Goal: Task Accomplishment & Management: Complete application form

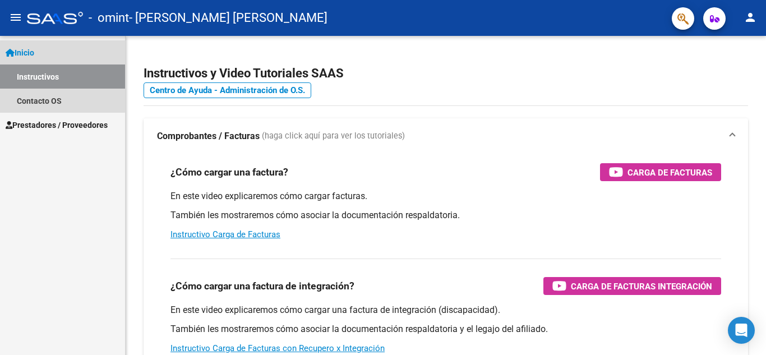
click at [57, 49] on link "Inicio" at bounding box center [62, 52] width 125 height 24
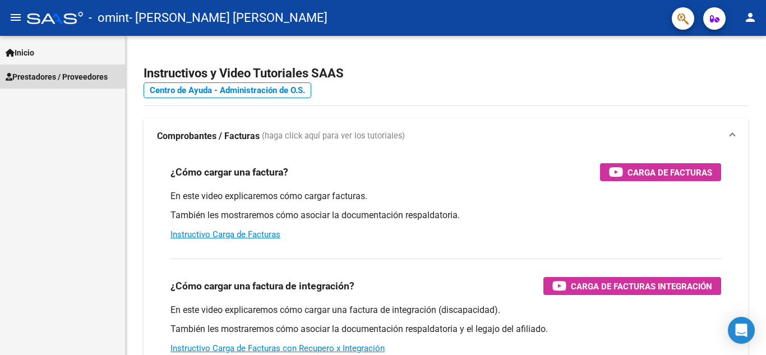
click at [61, 71] on span "Prestadores / Proveedores" at bounding box center [57, 77] width 102 height 12
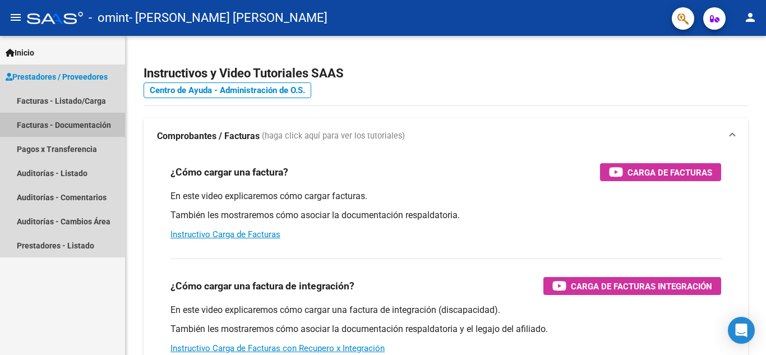
click at [55, 128] on link "Facturas - Documentación" at bounding box center [62, 125] width 125 height 24
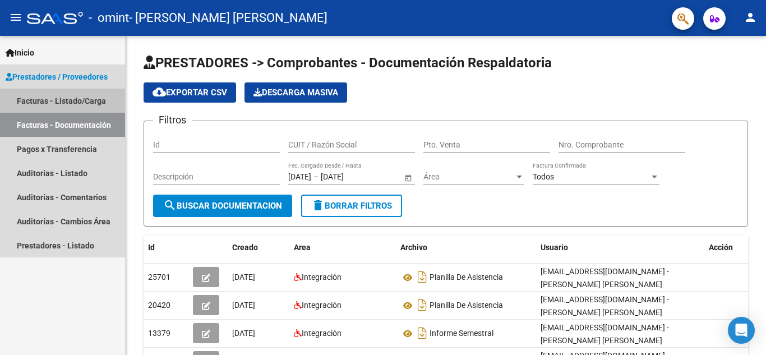
click at [53, 99] on link "Facturas - Listado/Carga" at bounding box center [62, 101] width 125 height 24
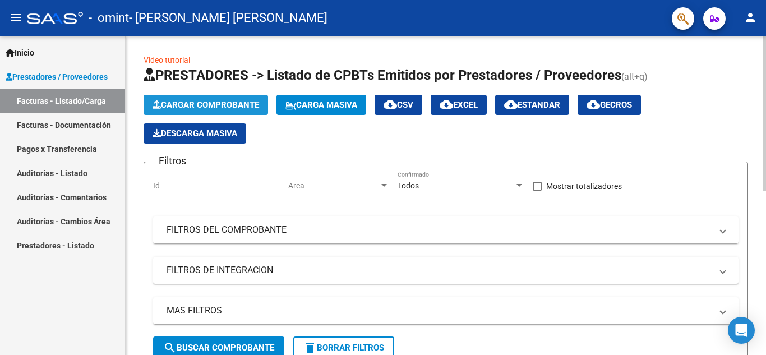
click at [211, 109] on span "Cargar Comprobante" at bounding box center [205, 105] width 107 height 10
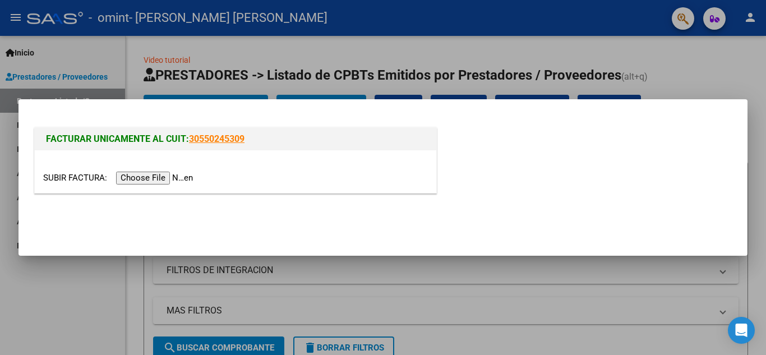
click at [156, 179] on input "file" at bounding box center [119, 178] width 152 height 13
click at [150, 175] on input "file" at bounding box center [119, 178] width 152 height 13
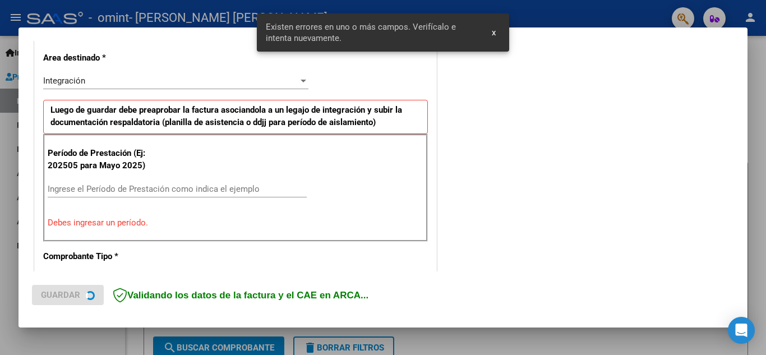
scroll to position [275, 0]
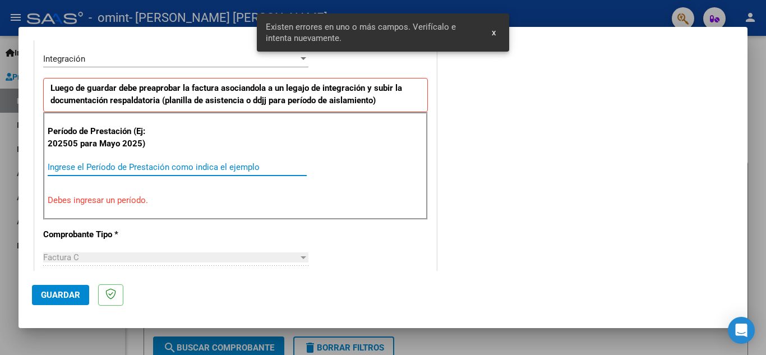
click at [114, 169] on input "Ingrese el Período de Prestación como indica el ejemplo" at bounding box center [177, 167] width 259 height 10
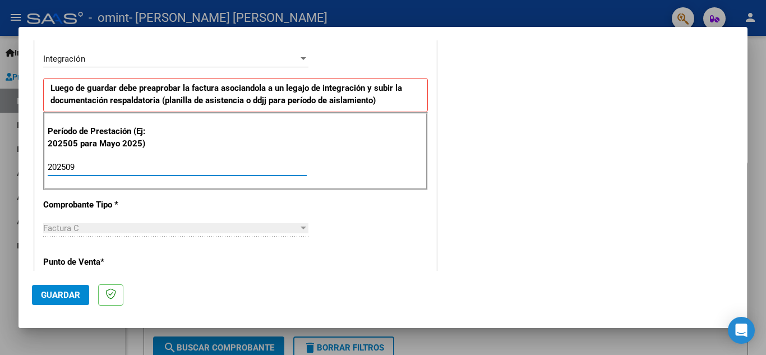
type input "202509"
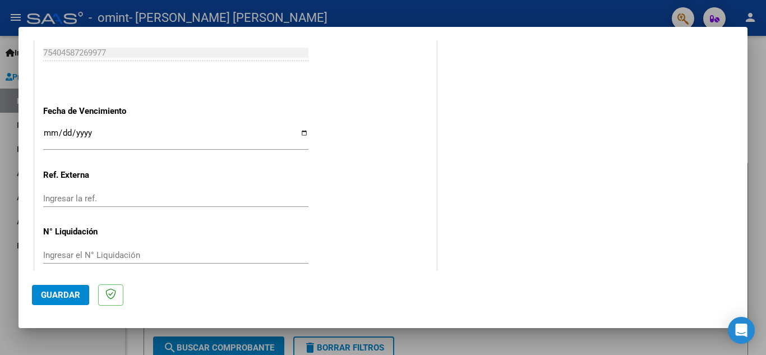
scroll to position [756, 0]
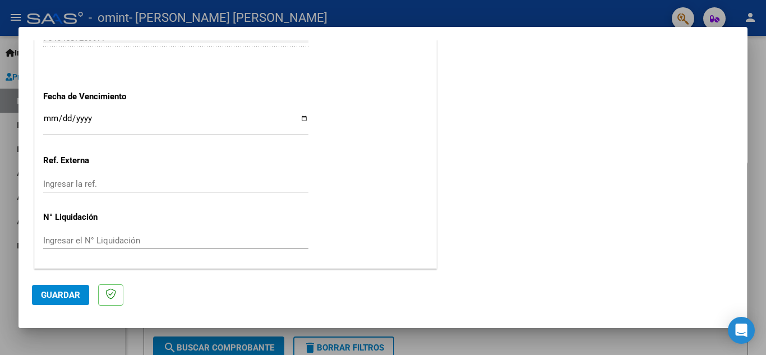
click at [302, 117] on input "Ingresar la fecha" at bounding box center [175, 123] width 265 height 18
type input "[DATE]"
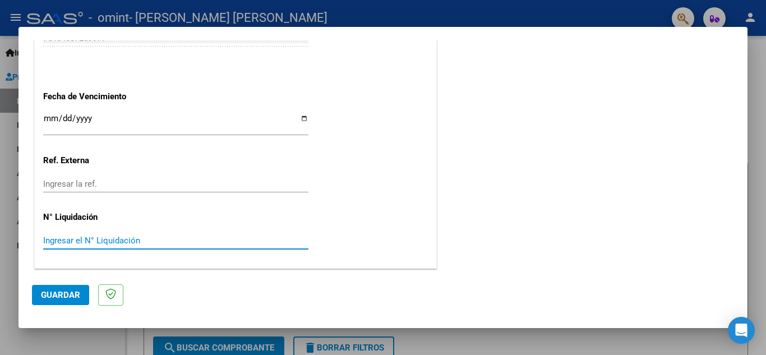
click at [84, 240] on input "Ingresar el N° Liquidación" at bounding box center [175, 240] width 265 height 10
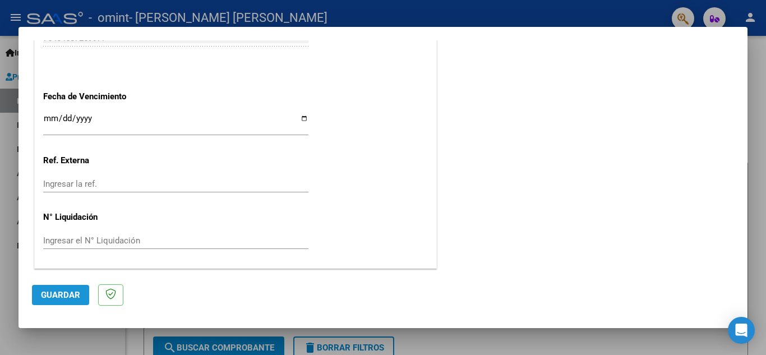
click at [53, 293] on span "Guardar" at bounding box center [60, 295] width 39 height 10
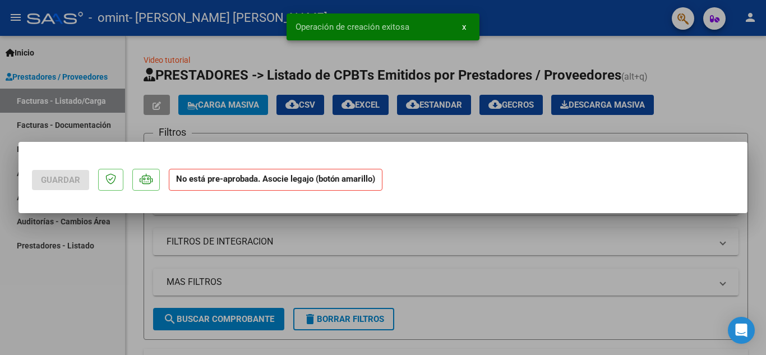
scroll to position [0, 0]
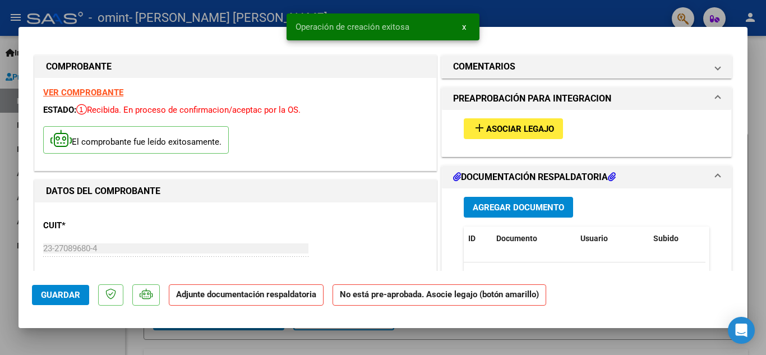
click at [473, 127] on mat-icon "add" at bounding box center [479, 127] width 13 height 13
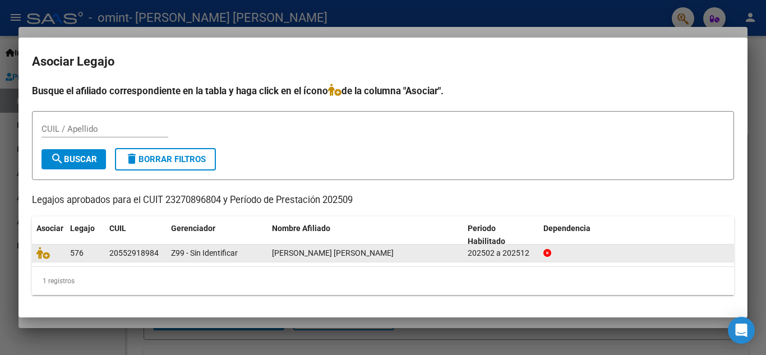
click at [36, 256] on datatable-body-cell at bounding box center [49, 252] width 34 height 17
click at [44, 251] on icon at bounding box center [42, 253] width 13 height 12
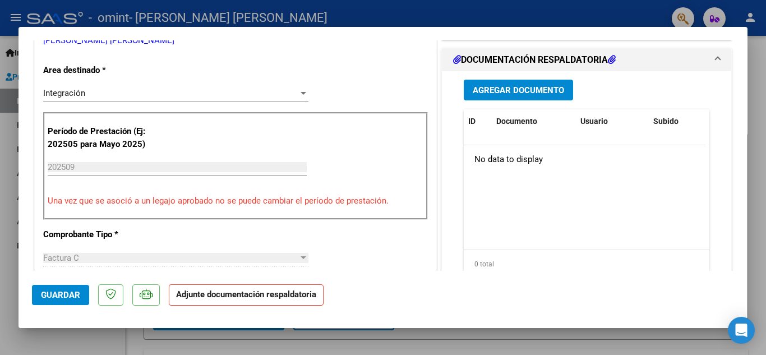
scroll to position [267, 0]
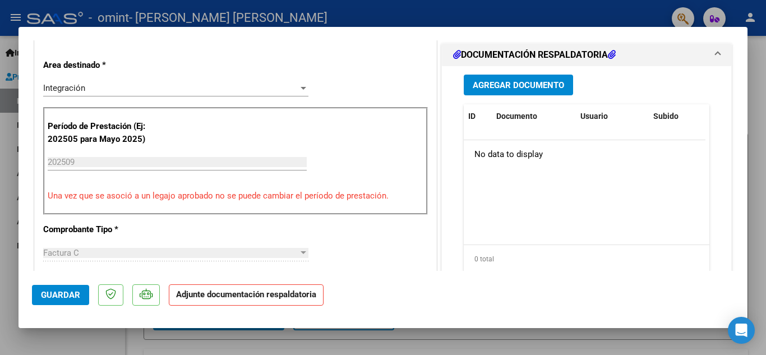
click at [226, 301] on p "Adjunte documentación respaldatoria" at bounding box center [246, 295] width 155 height 22
click at [522, 82] on span "Agregar Documento" at bounding box center [518, 85] width 91 height 10
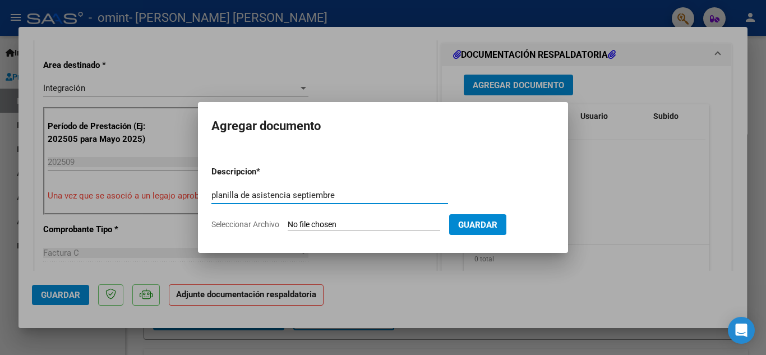
type input "planilla de asistencia septiembre"
click at [300, 221] on input "Seleccionar Archivo" at bounding box center [364, 225] width 152 height 11
type input "C:\fakepath\Planilla de asistencia 23270896804_011_00002_00002240.pdf"
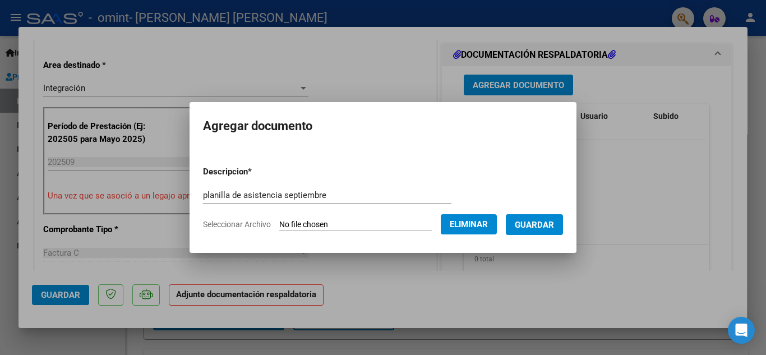
click at [531, 223] on span "Guardar" at bounding box center [534, 225] width 39 height 10
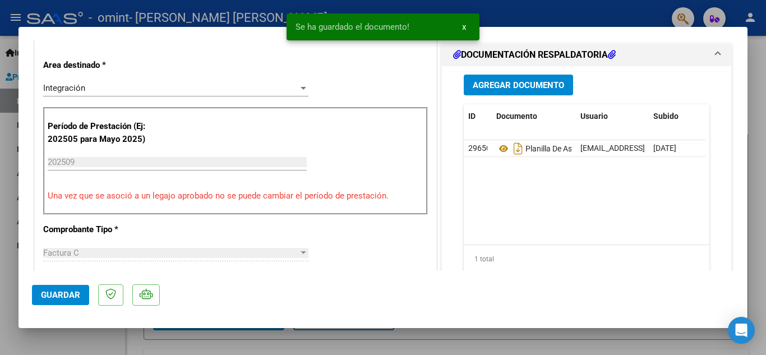
scroll to position [773, 0]
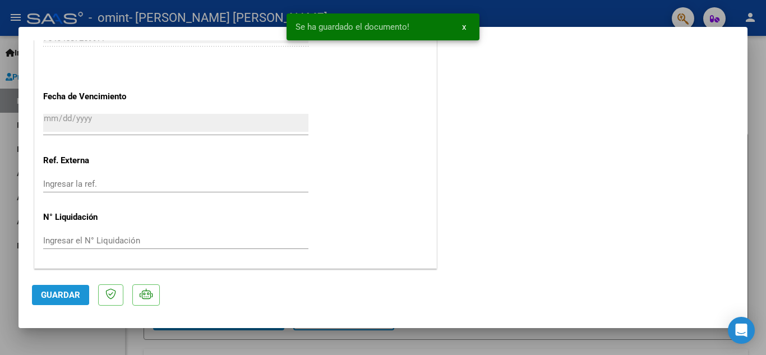
click at [49, 293] on span "Guardar" at bounding box center [60, 295] width 39 height 10
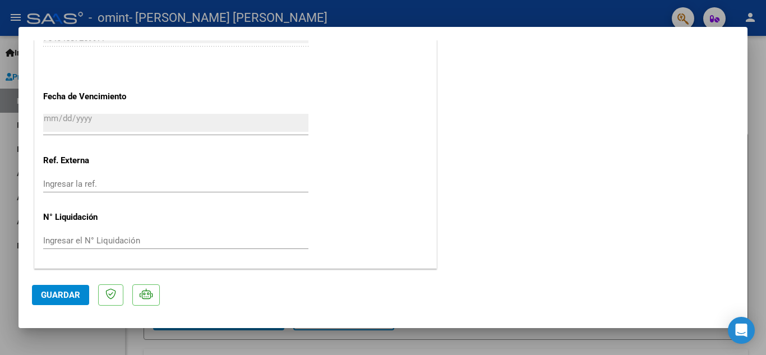
click at [66, 297] on span "Guardar" at bounding box center [60, 295] width 39 height 10
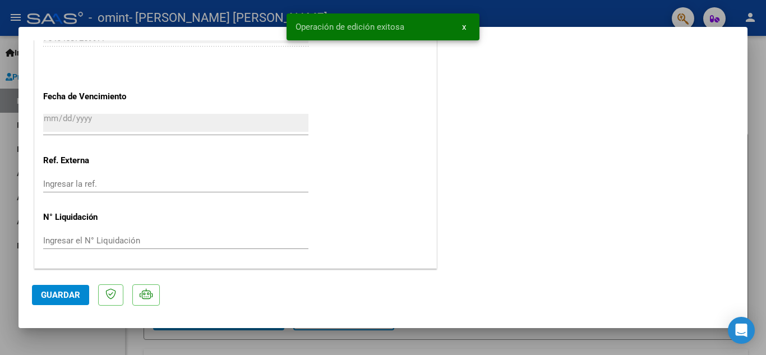
click at [765, 66] on div at bounding box center [383, 177] width 766 height 355
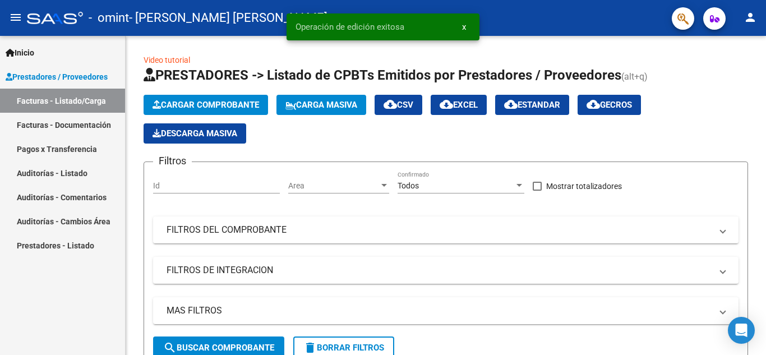
click at [55, 112] on link "Facturas - Listado/Carga" at bounding box center [62, 101] width 125 height 24
click at [57, 134] on link "Facturas - Documentación" at bounding box center [62, 125] width 125 height 24
